Goal: Task Accomplishment & Management: Manage account settings

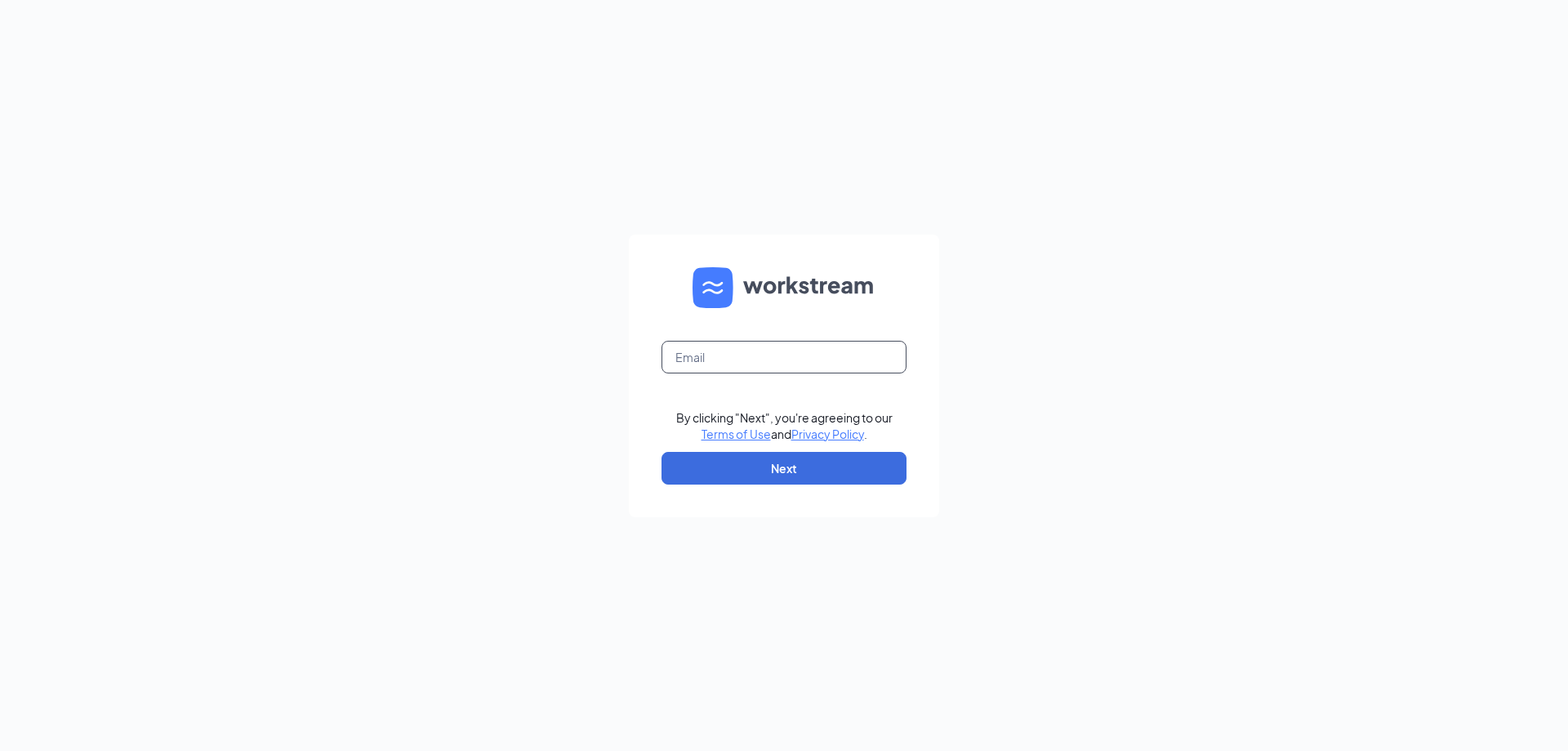
click at [718, 369] on input "text" at bounding box center [784, 358] width 245 height 33
click at [701, 356] on input "text" at bounding box center [784, 358] width 245 height 33
type input "lizzie@coffeeactionwest.com"
click at [825, 463] on button "Next" at bounding box center [784, 468] width 245 height 33
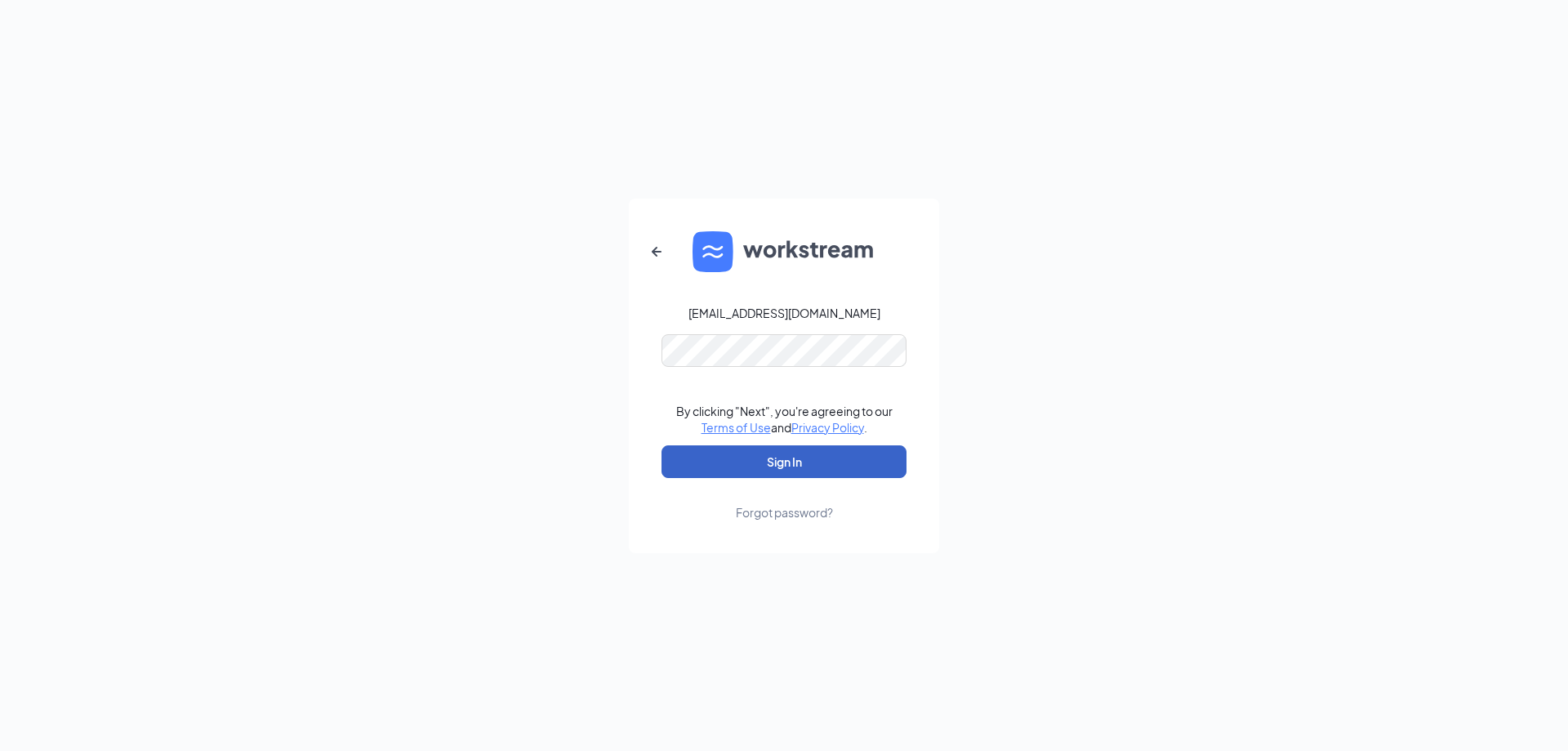
click at [797, 462] on button "Sign In" at bounding box center [784, 461] width 245 height 33
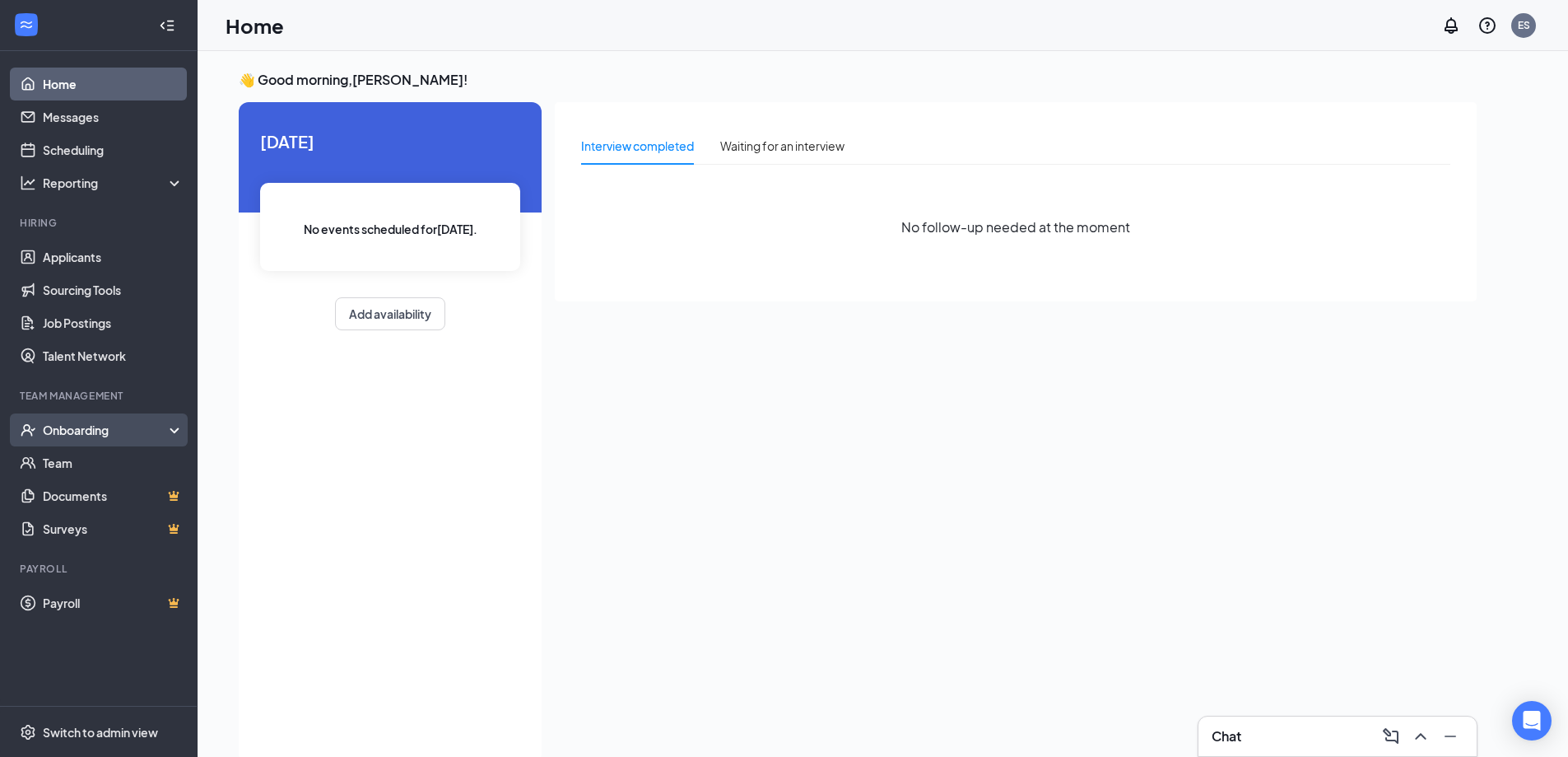
click at [98, 421] on div "Onboarding" at bounding box center [98, 430] width 197 height 33
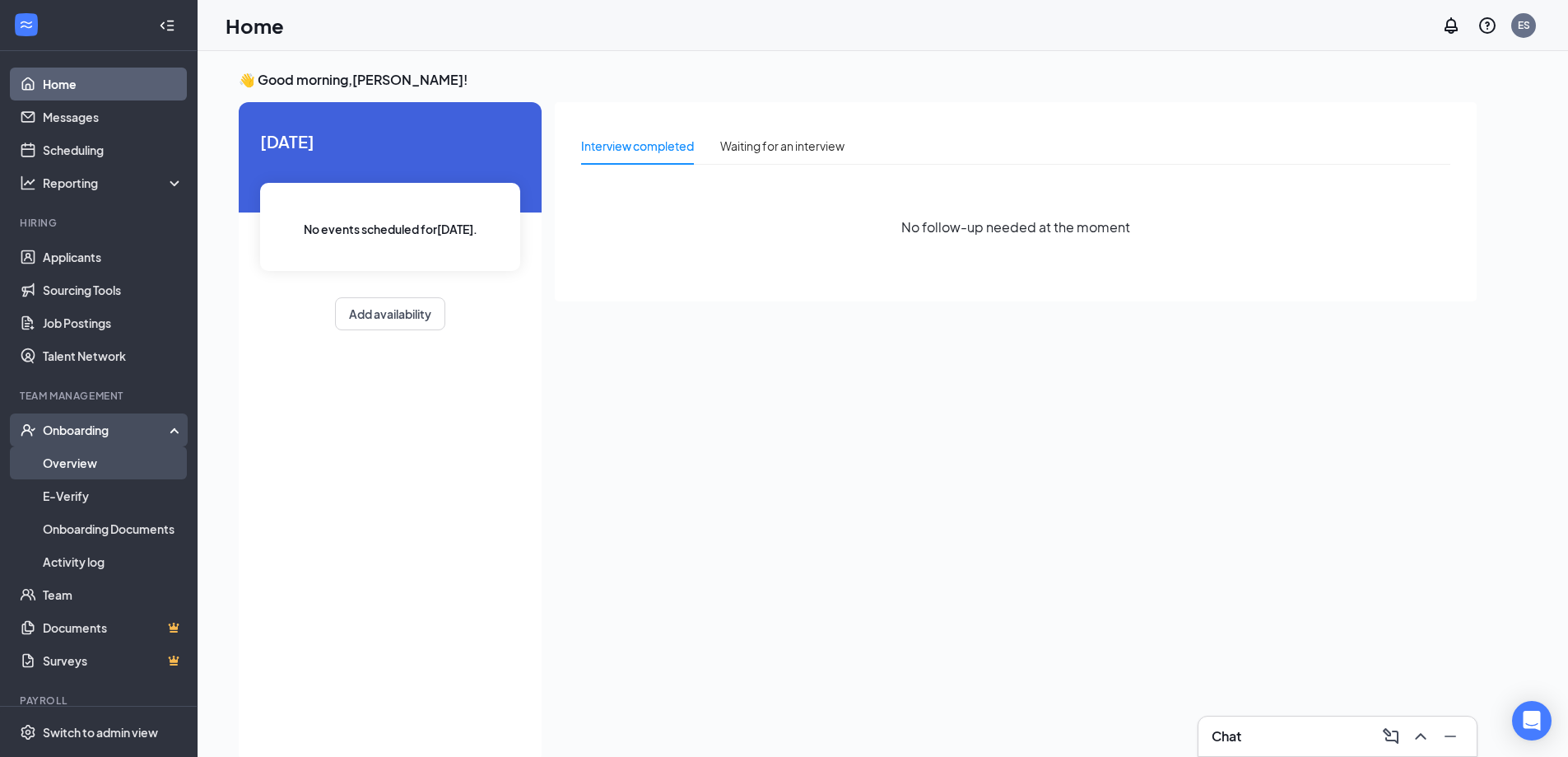
click at [123, 461] on link "Overview" at bounding box center [113, 463] width 141 height 33
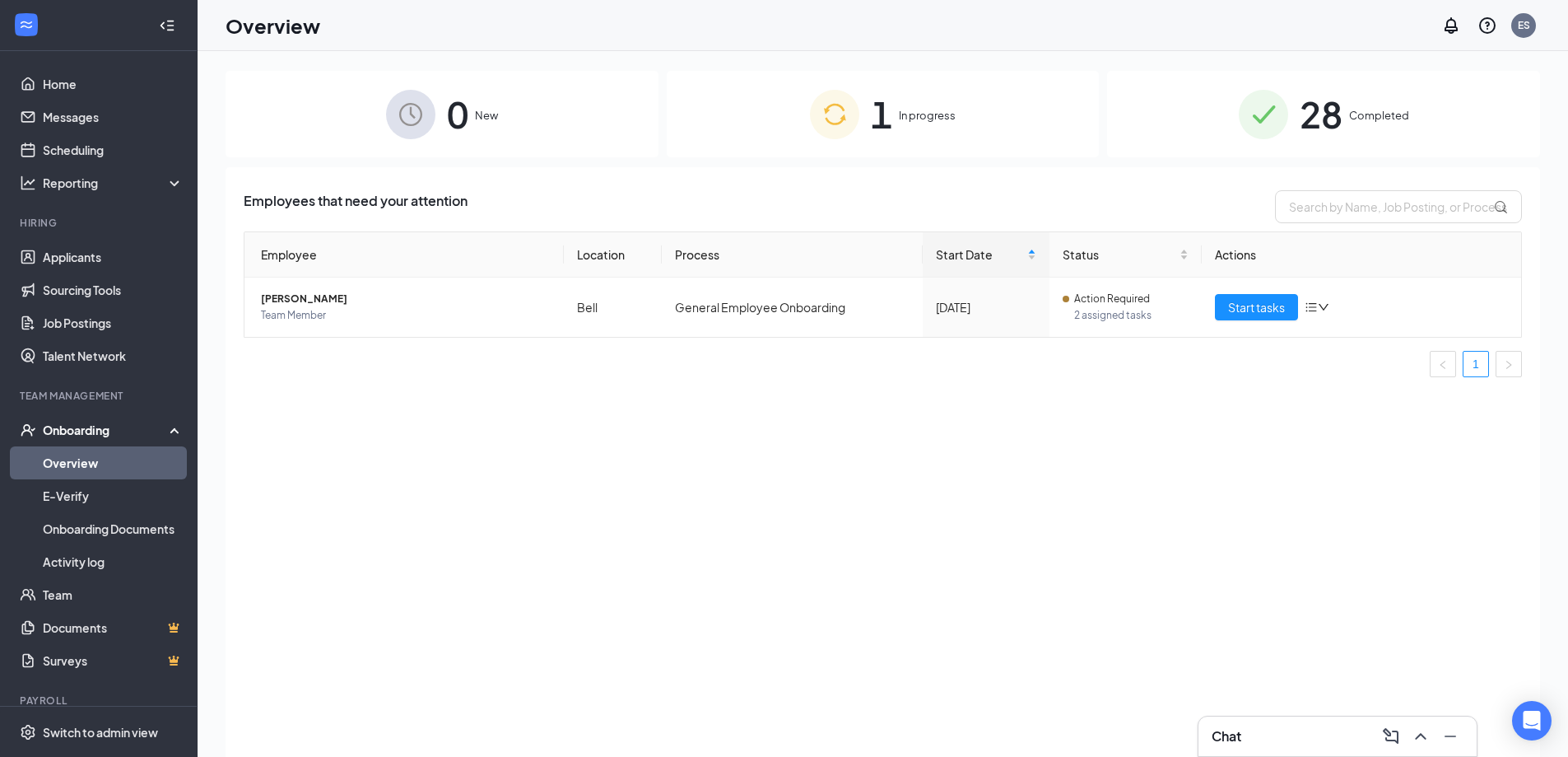
click at [955, 126] on div "1 In progress" at bounding box center [883, 113] width 433 height 86
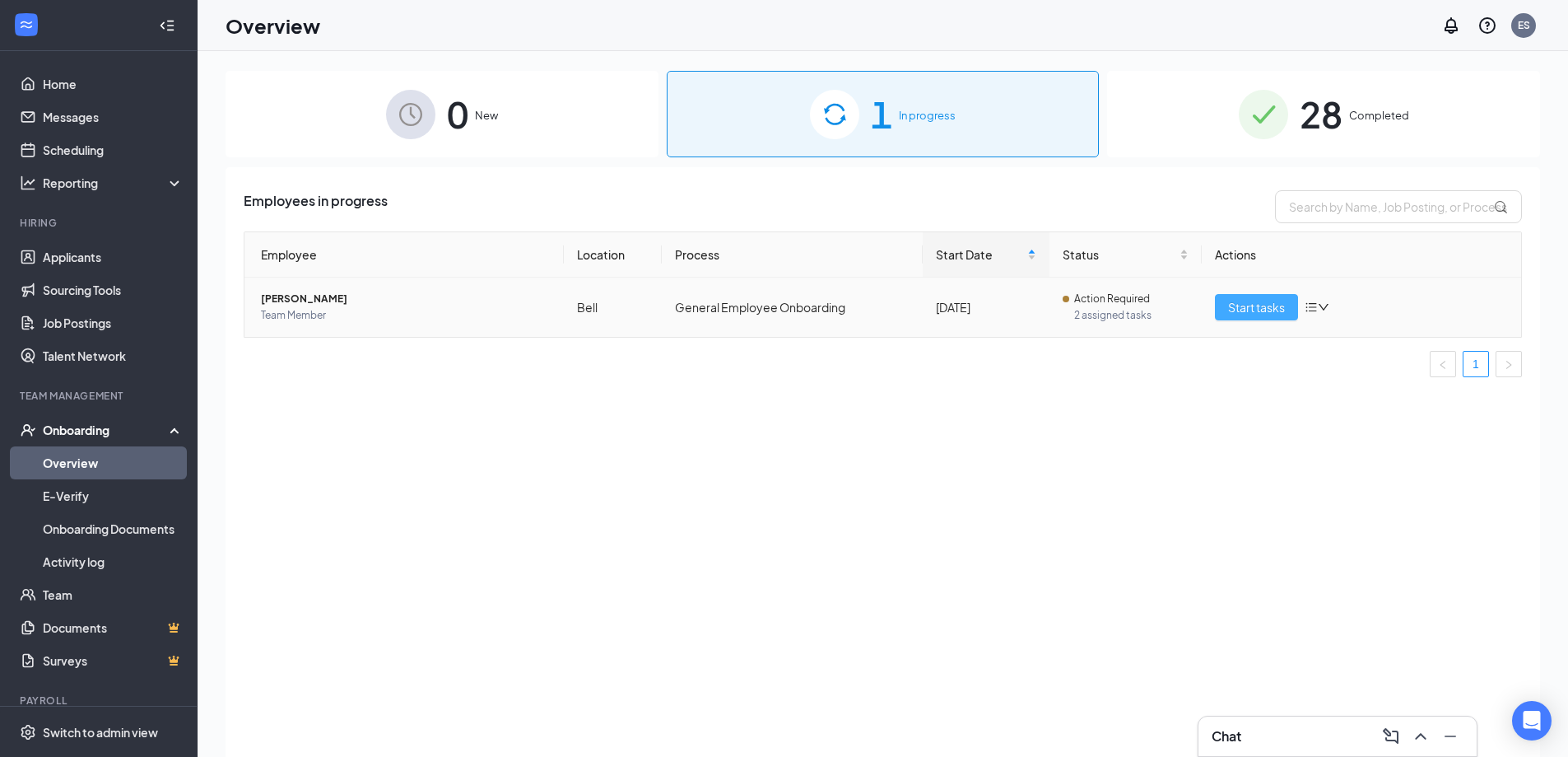
click at [1262, 308] on span "Start tasks" at bounding box center [1256, 308] width 56 height 19
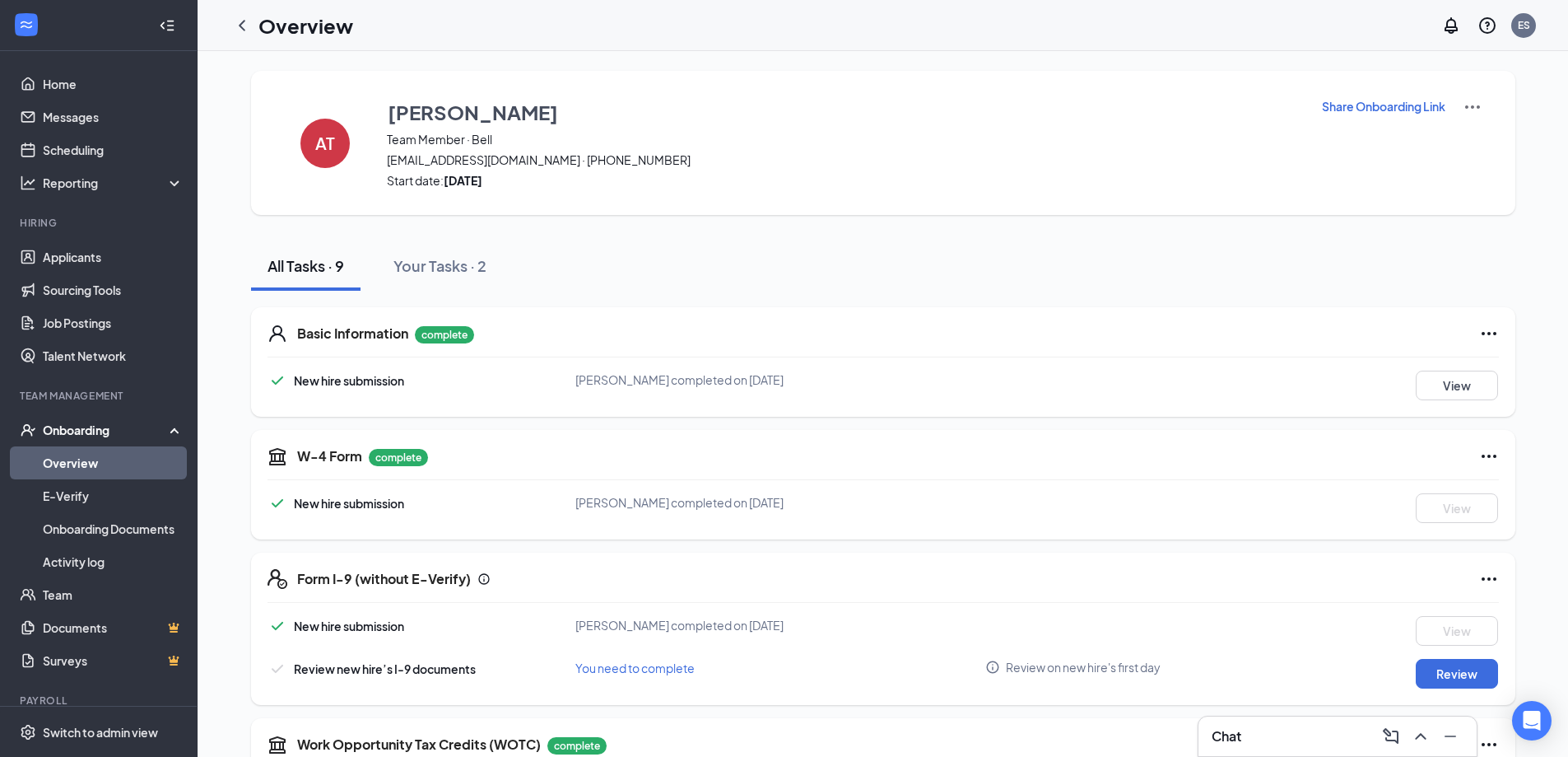
click at [207, 628] on div "AT [PERSON_NAME] Team Member · Bell [EMAIL_ADDRESS][DOMAIN_NAME] · [PHONE_NUMBE…" at bounding box center [882, 674] width 1370 height 1246
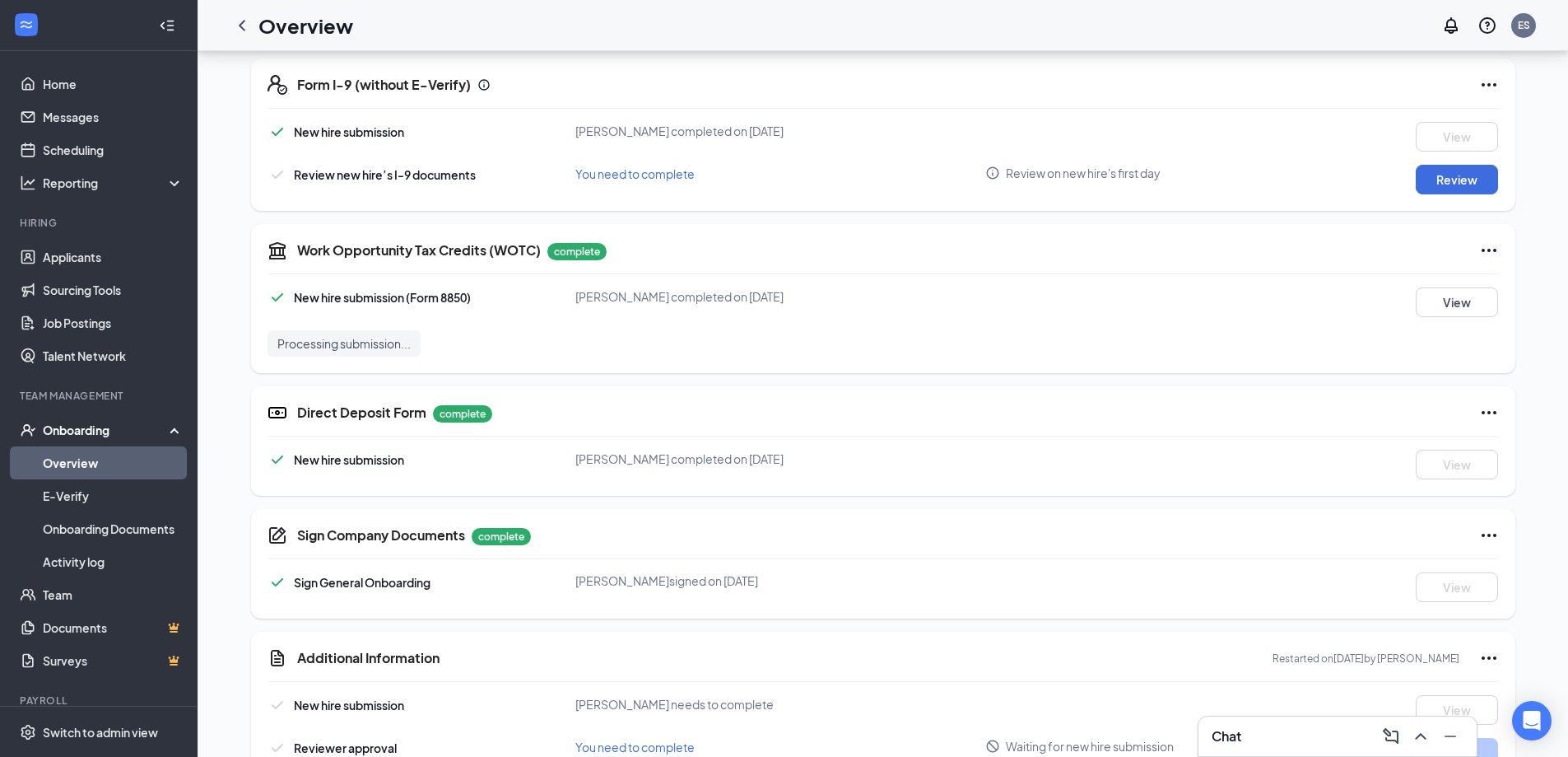
scroll to position [541, 0]
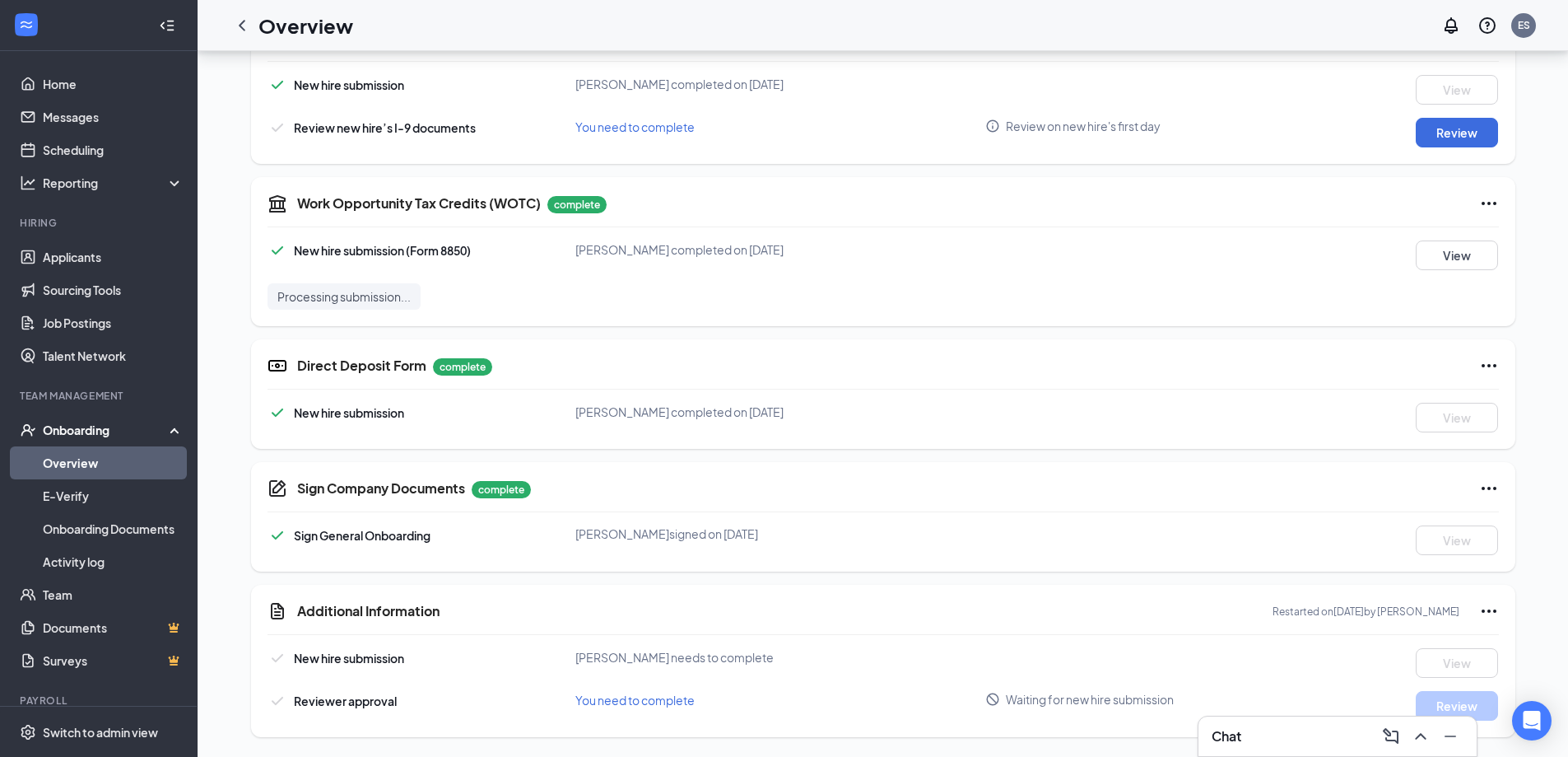
click at [224, 549] on div "AT [PERSON_NAME] Team Member · Bell [EMAIL_ADDRESS][DOMAIN_NAME] · [PHONE_NUMBE…" at bounding box center [882, 132] width 1370 height 1246
